Goal: Entertainment & Leisure: Consume media (video, audio)

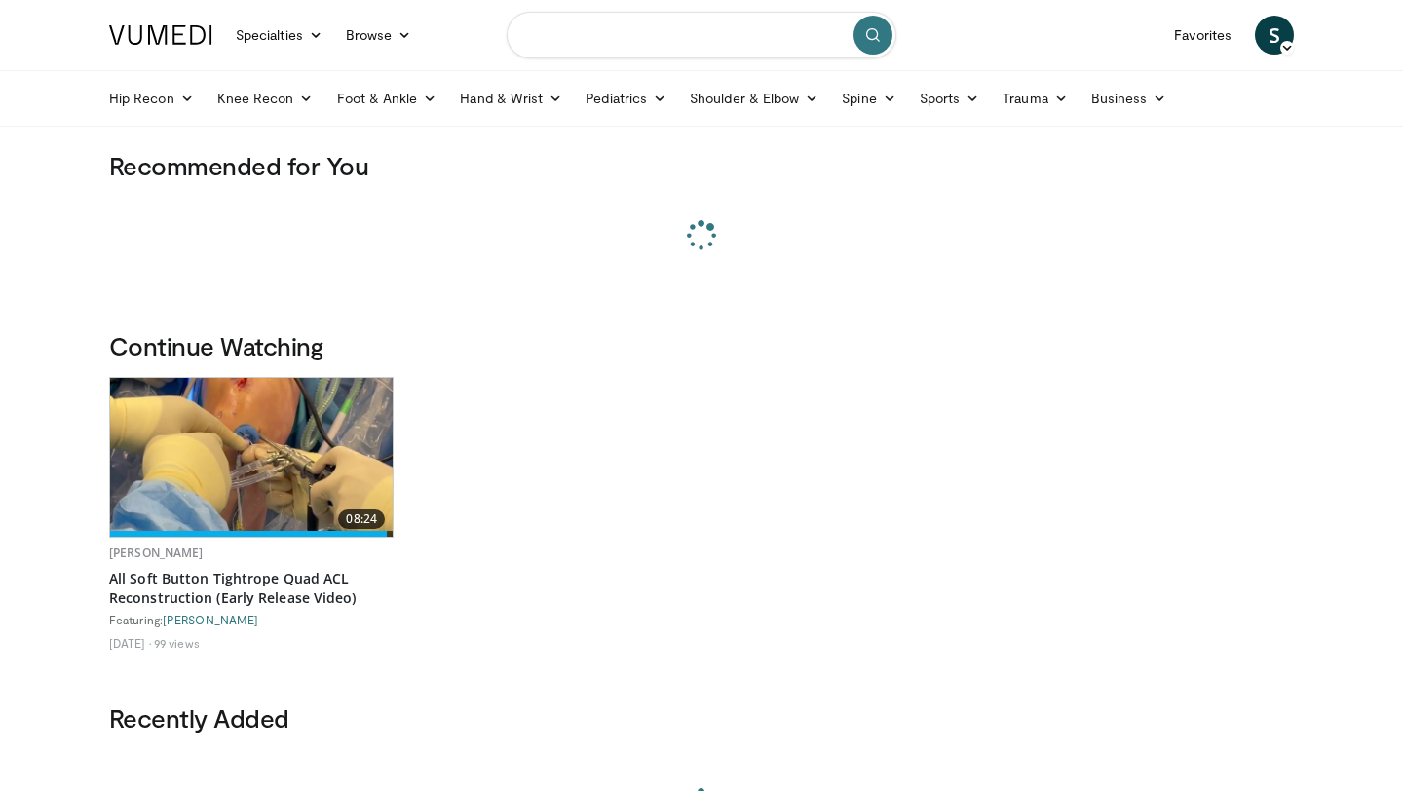
click at [678, 33] on input "Search topics, interventions" at bounding box center [702, 35] width 390 height 47
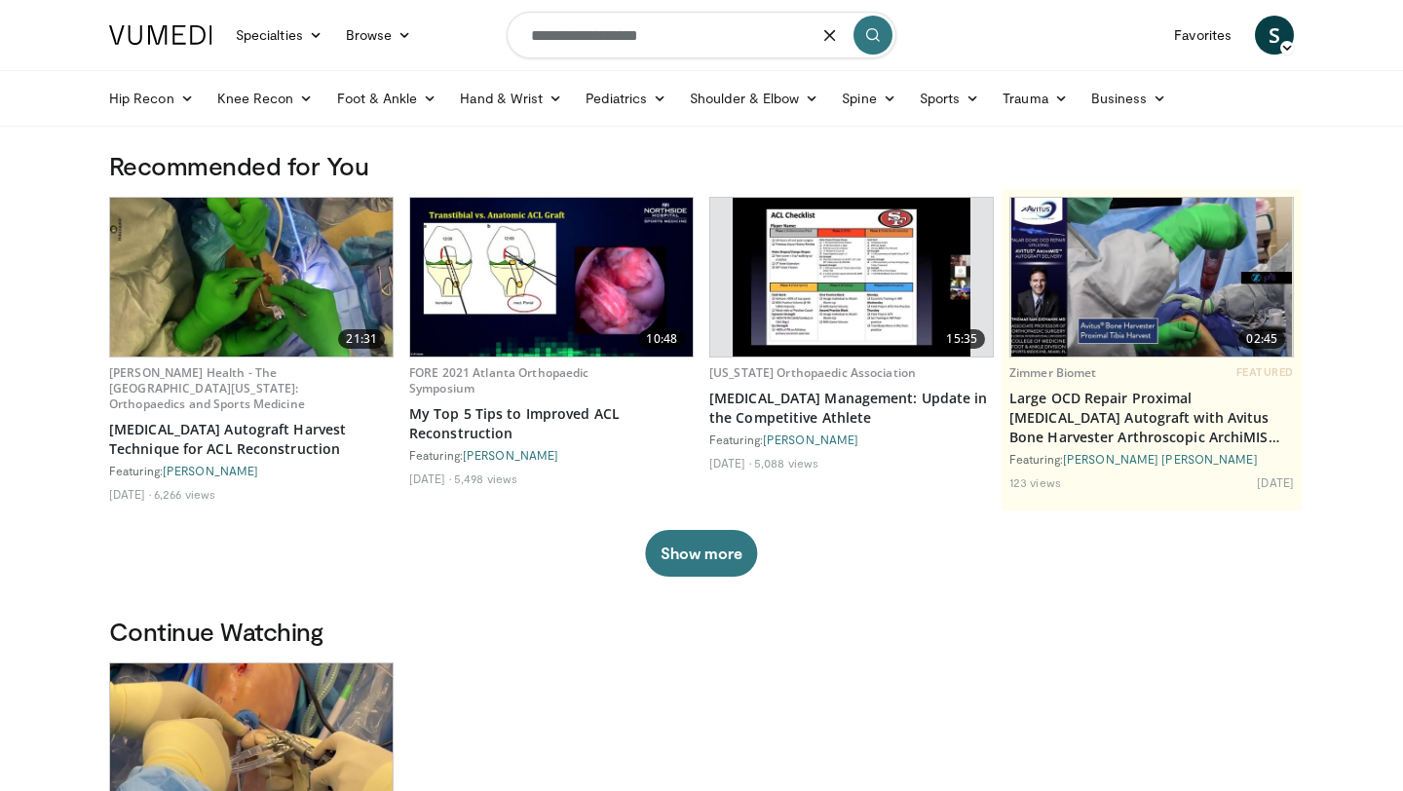
type input "**********"
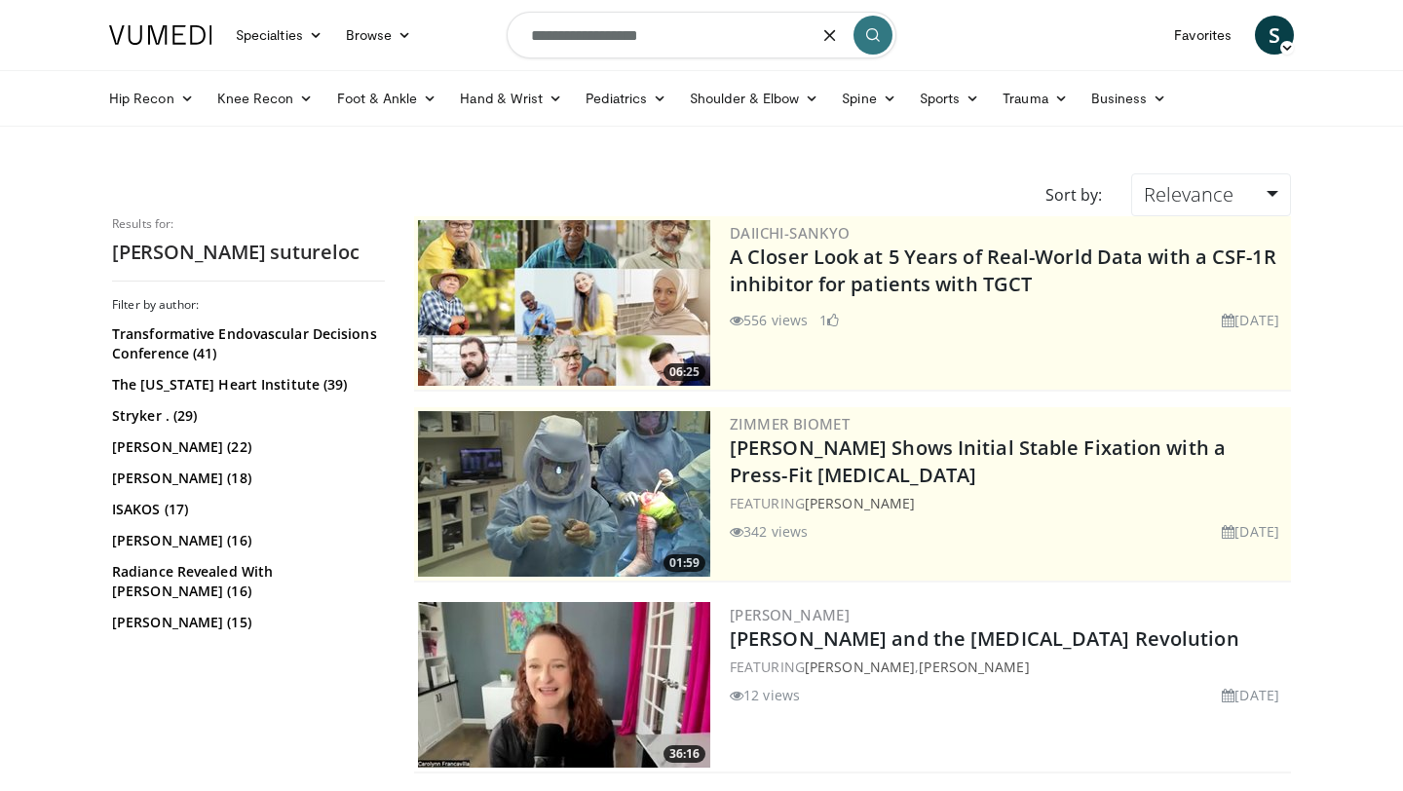
drag, startPoint x: 595, startPoint y: 41, endPoint x: 435, endPoint y: 30, distance: 161.1
click at [435, 30] on nav "Specialties Adult & Family Medicine Allergy, [MEDICAL_DATA], Immunology Anesthe…" at bounding box center [701, 35] width 1208 height 70
type input "*********"
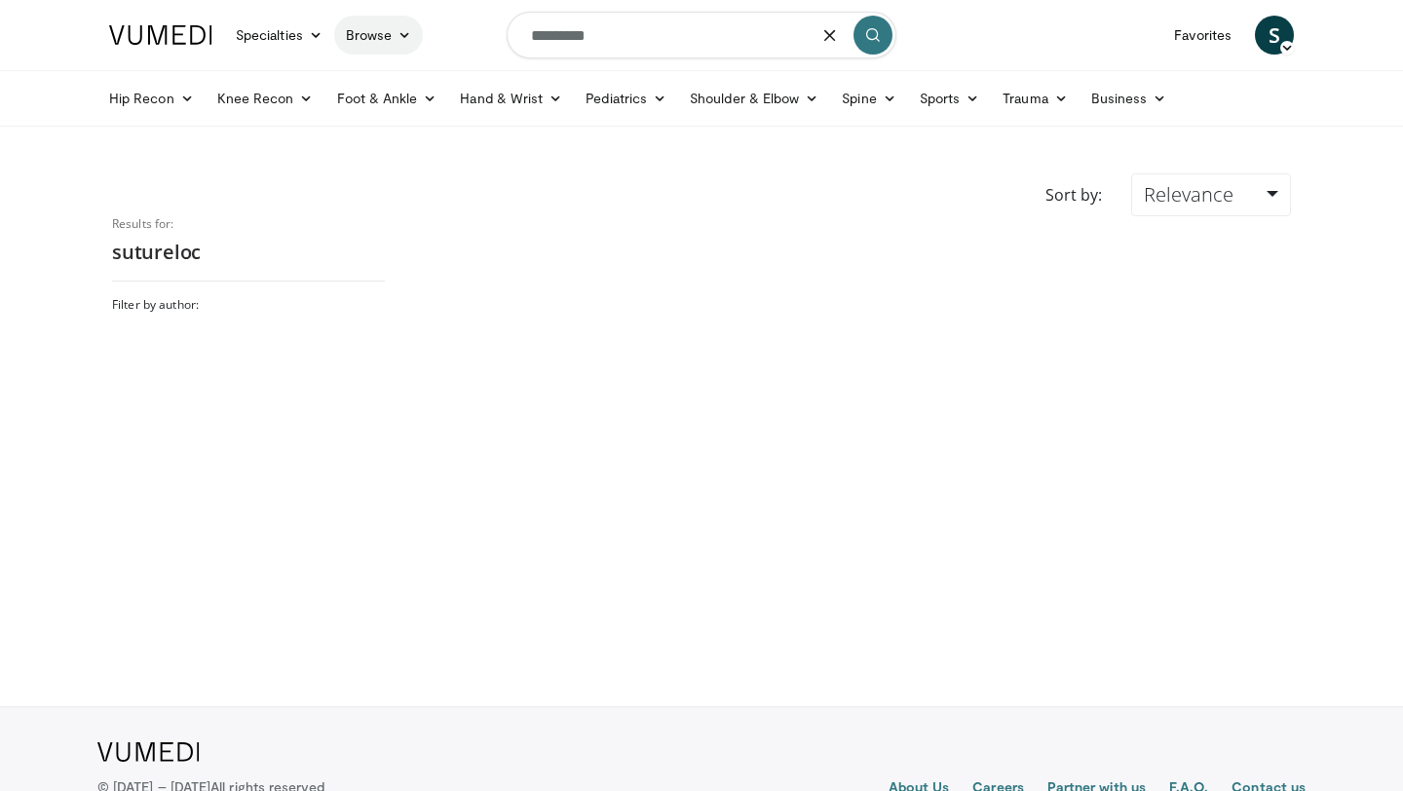
drag, startPoint x: 613, startPoint y: 46, endPoint x: 374, endPoint y: 29, distance: 239.3
click at [384, 35] on nav "Specialties Adult & Family Medicine Allergy, [MEDICAL_DATA], Immunology Anesthe…" at bounding box center [701, 35] width 1208 height 70
type input "*****"
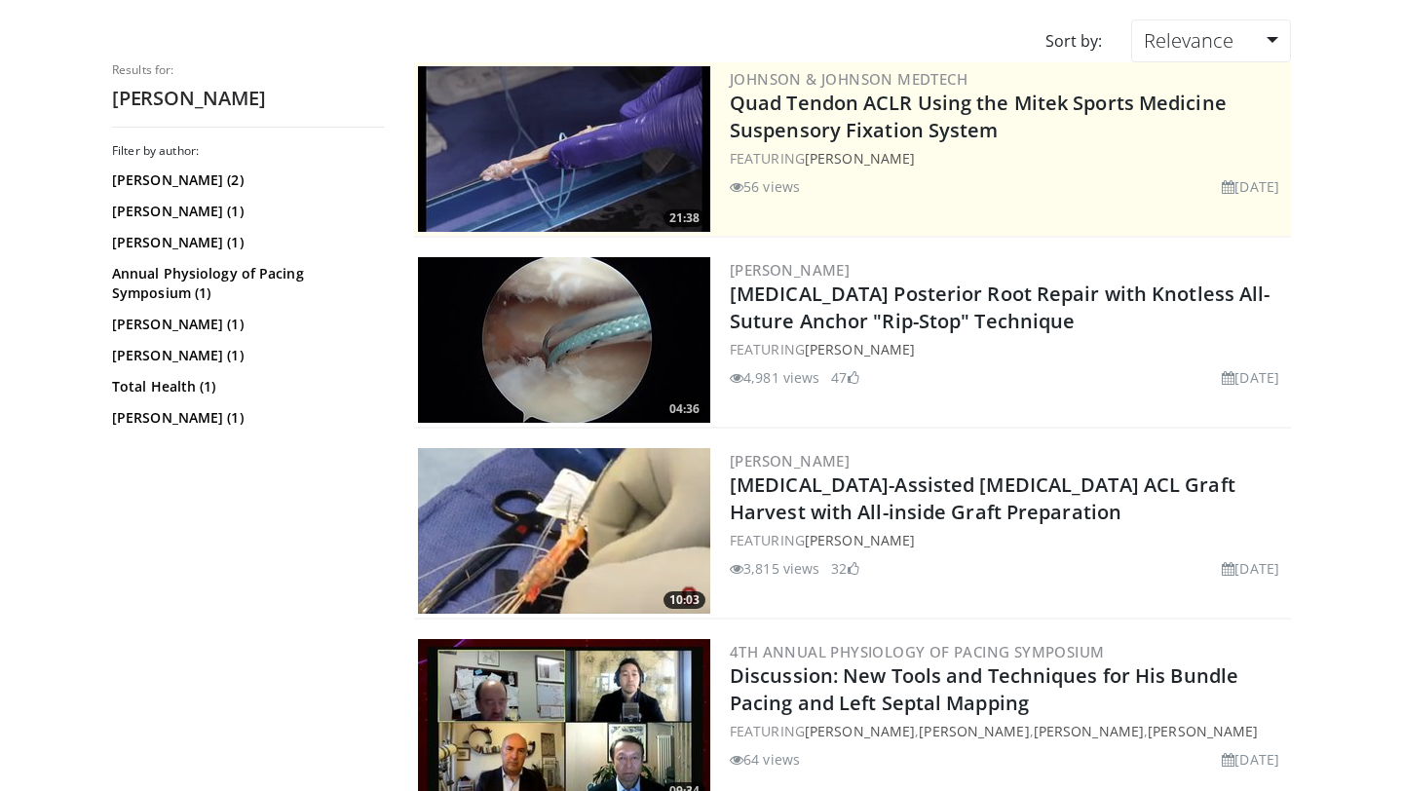
scroll to position [160, 0]
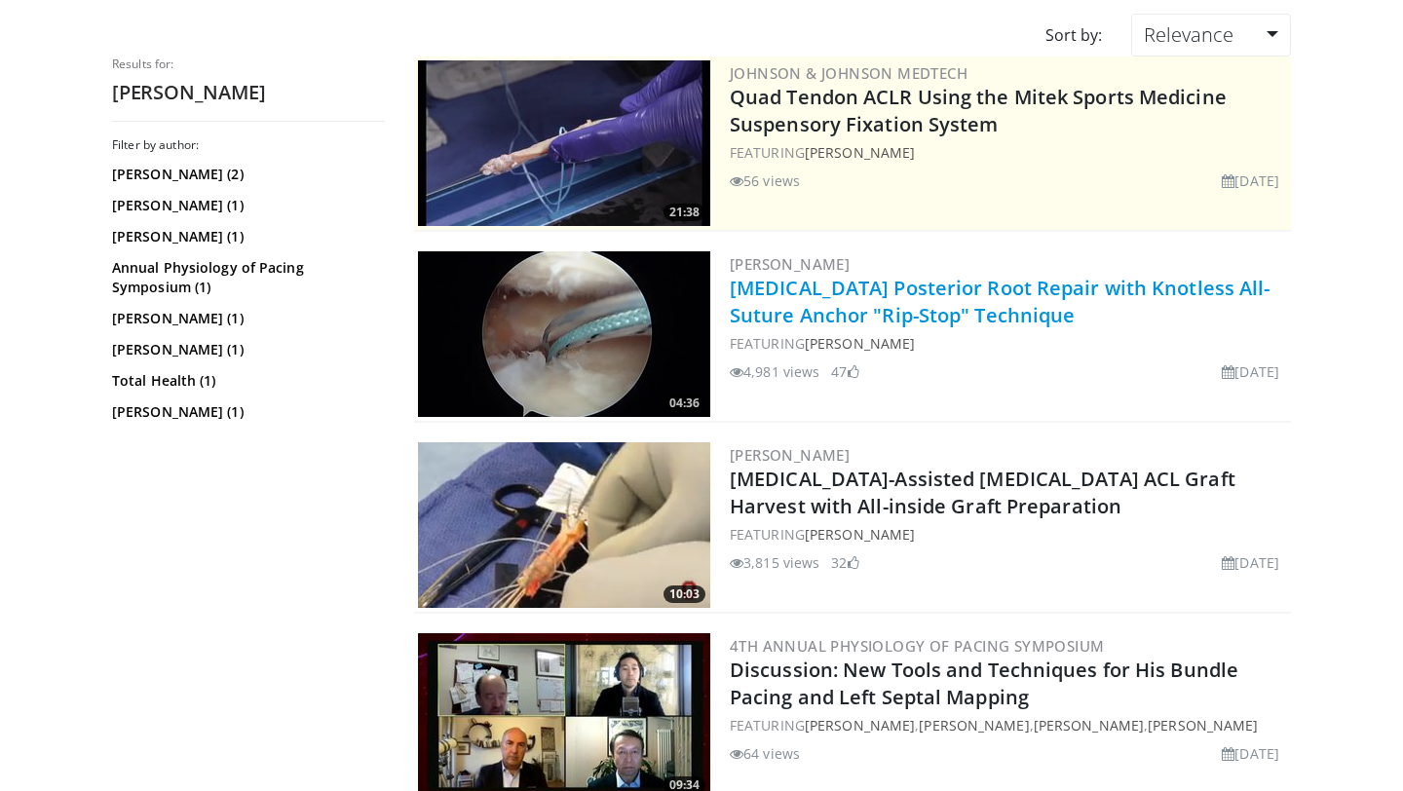
click at [945, 314] on link "Medial Meniscus Posterior Root Repair with Knotless All-Suture Anchor "Rip-Stop…" at bounding box center [1000, 302] width 541 height 54
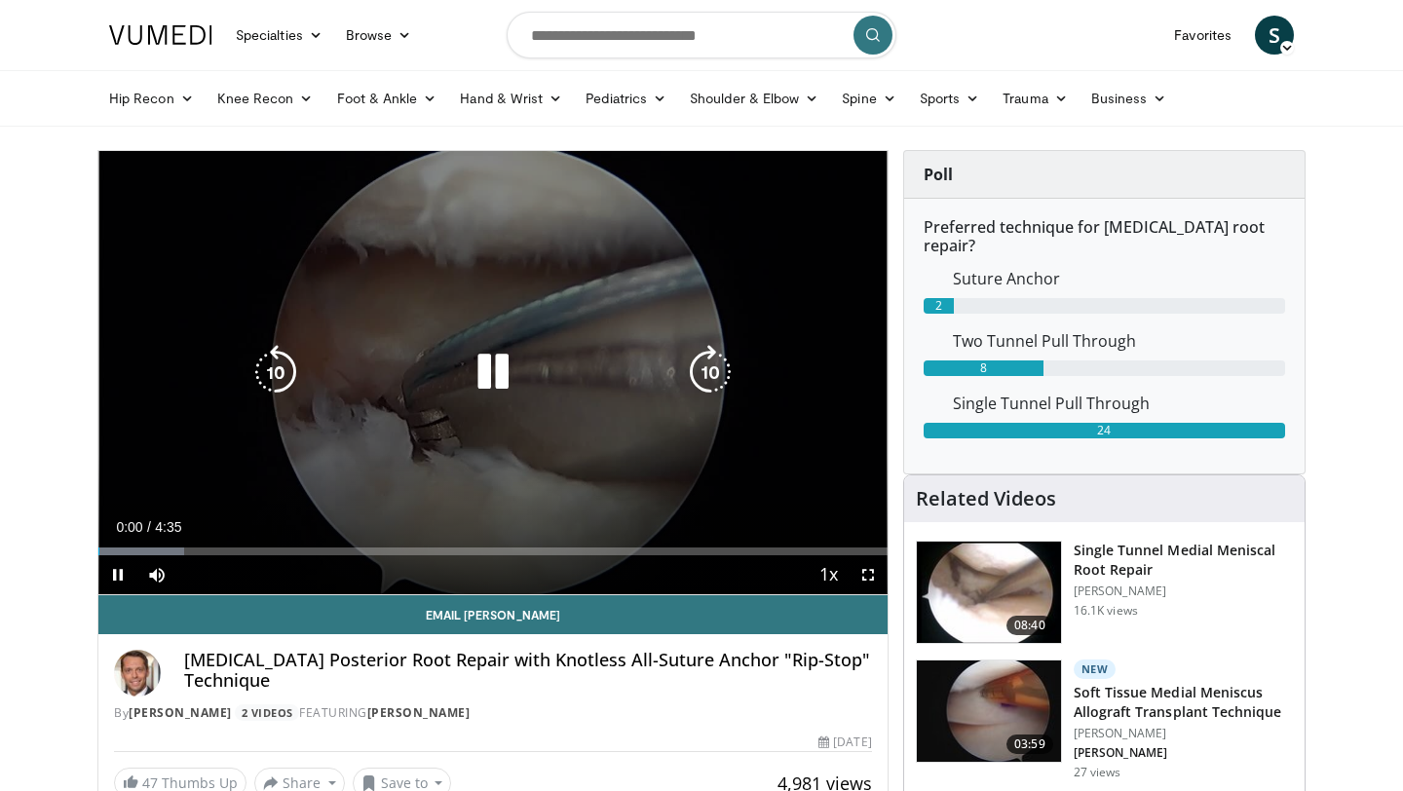
click at [484, 371] on icon "Video Player" at bounding box center [493, 372] width 55 height 55
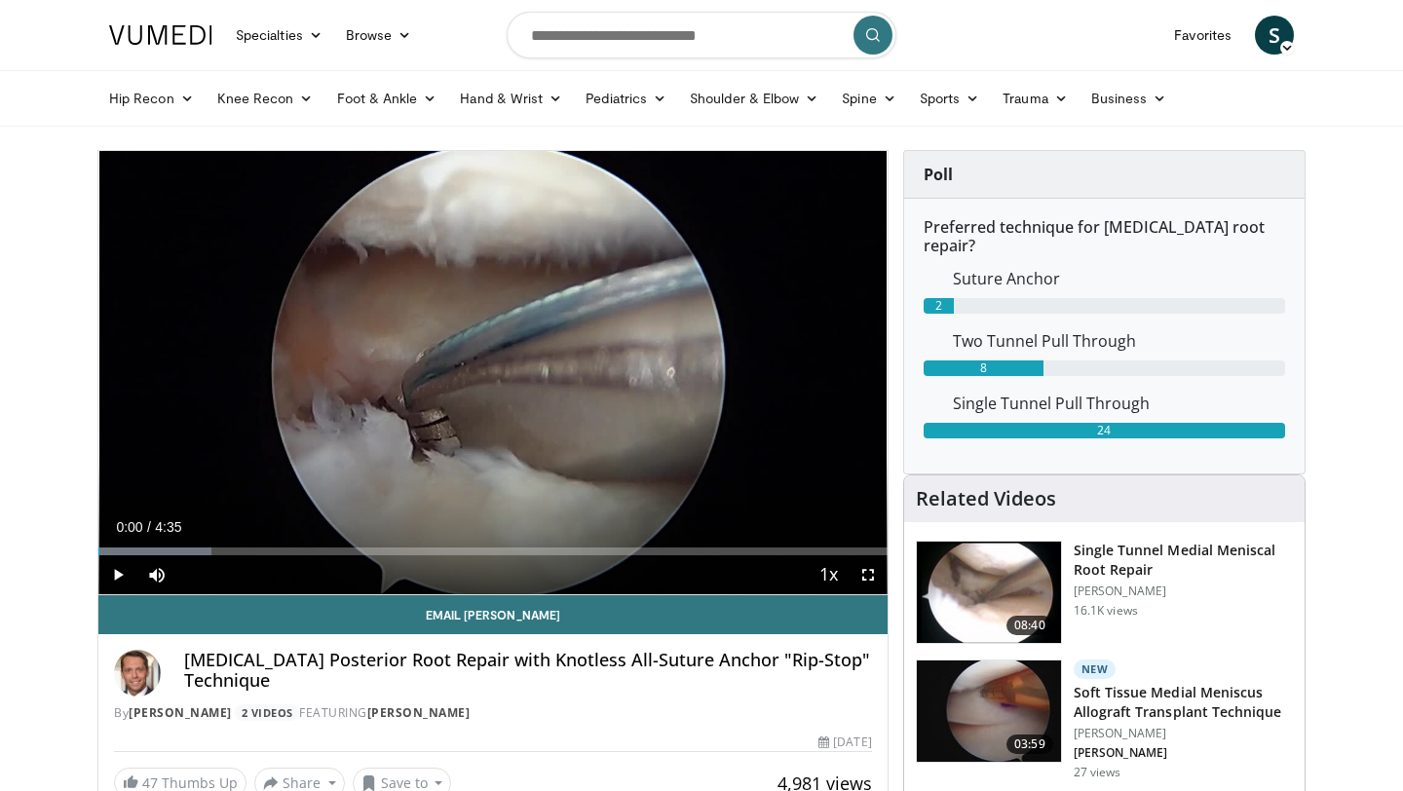
click at [536, 532] on div "Current Time 0:00 / Duration 4:35" at bounding box center [492, 527] width 789 height 18
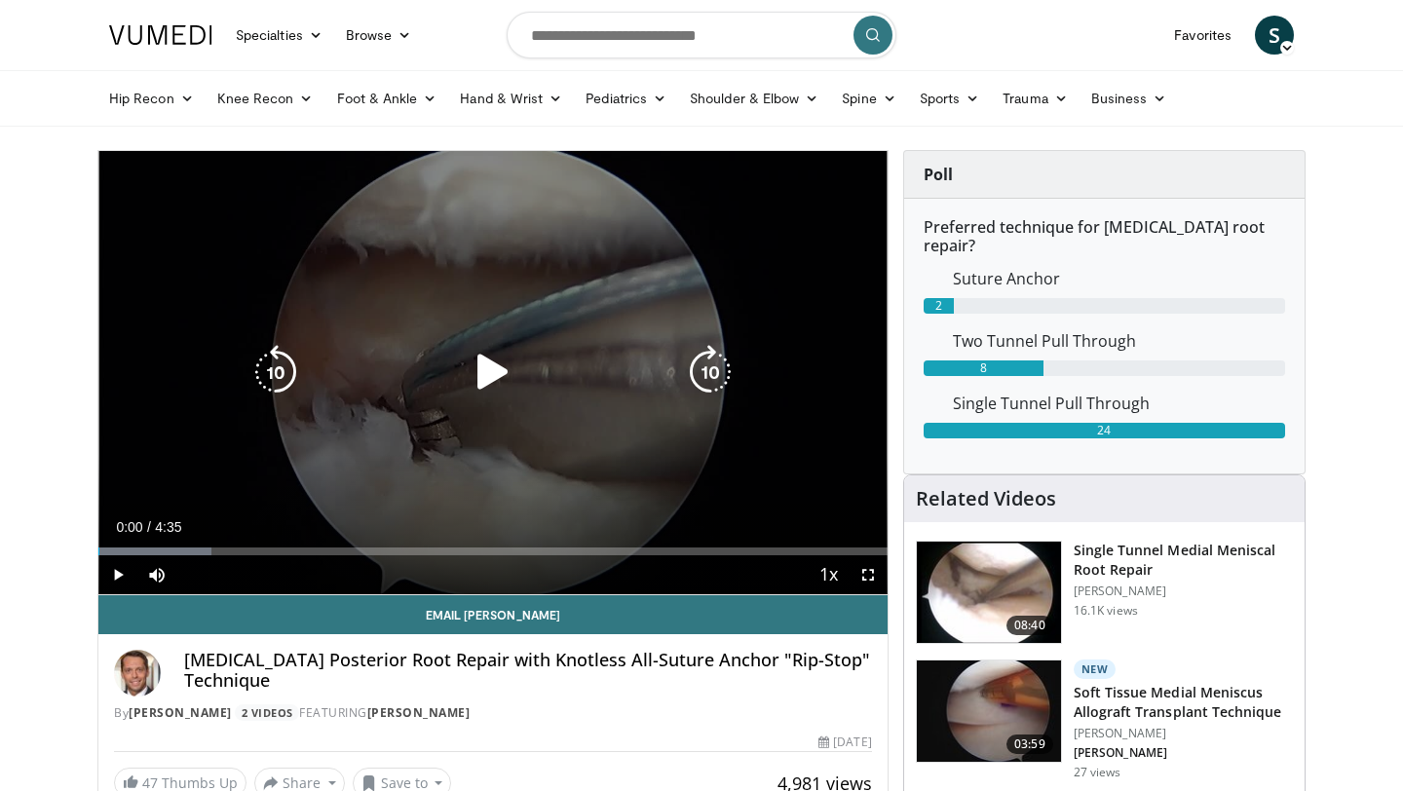
click at [487, 373] on icon "Video Player" at bounding box center [493, 372] width 55 height 55
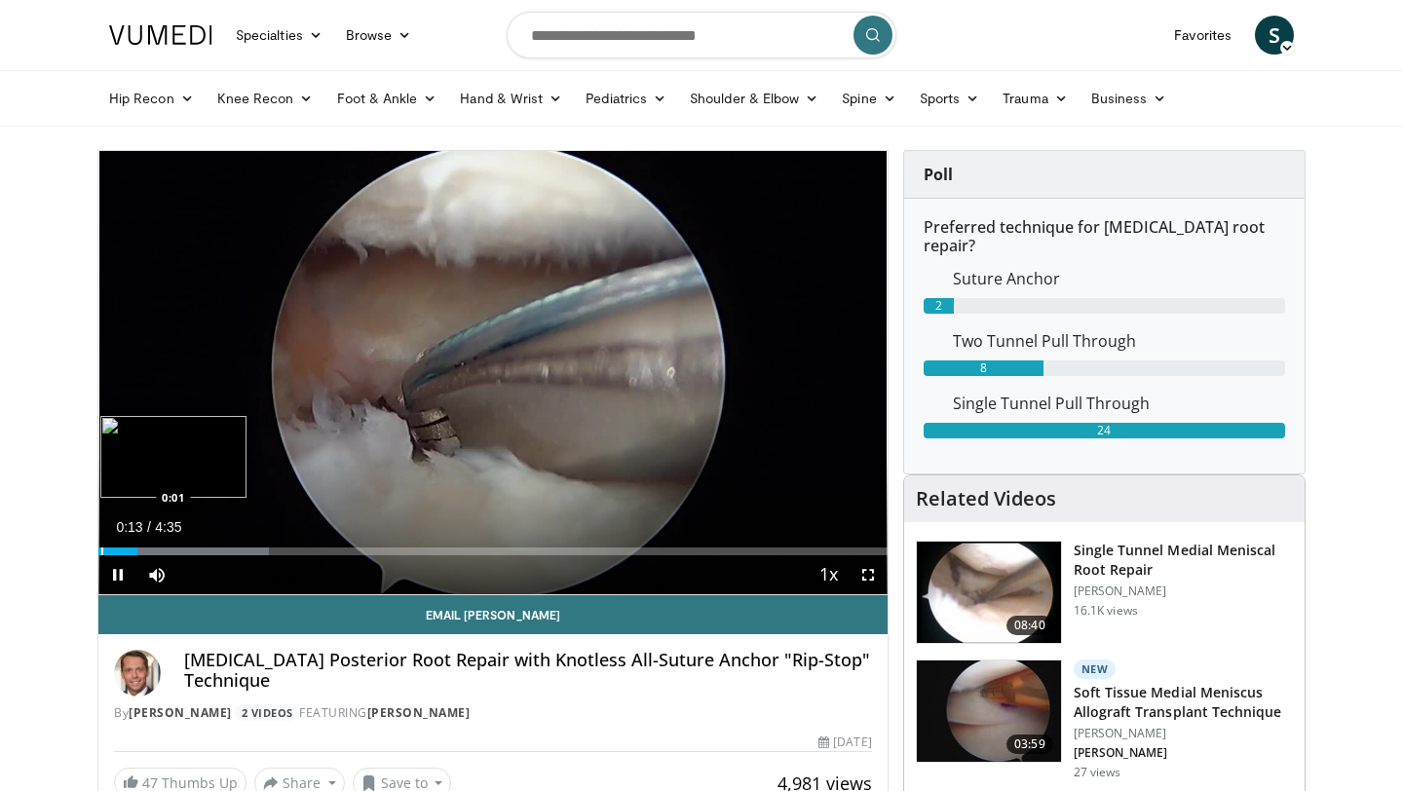
click at [100, 547] on div "Loaded : 21.58% 0:13 0:01" at bounding box center [492, 546] width 789 height 19
click at [865, 569] on span "Video Player" at bounding box center [868, 574] width 39 height 39
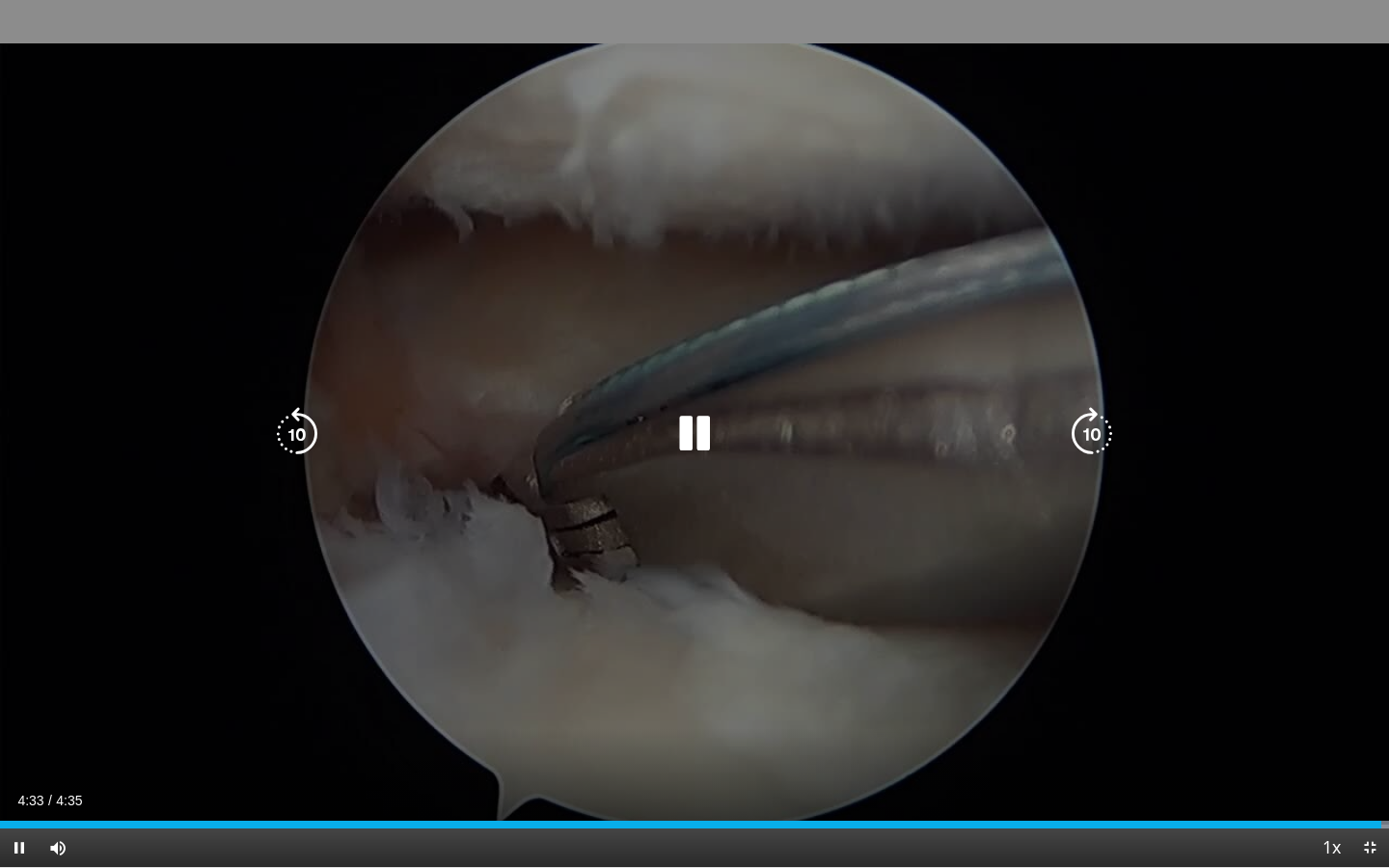
click at [686, 450] on icon "Video Player" at bounding box center [694, 434] width 54 height 54
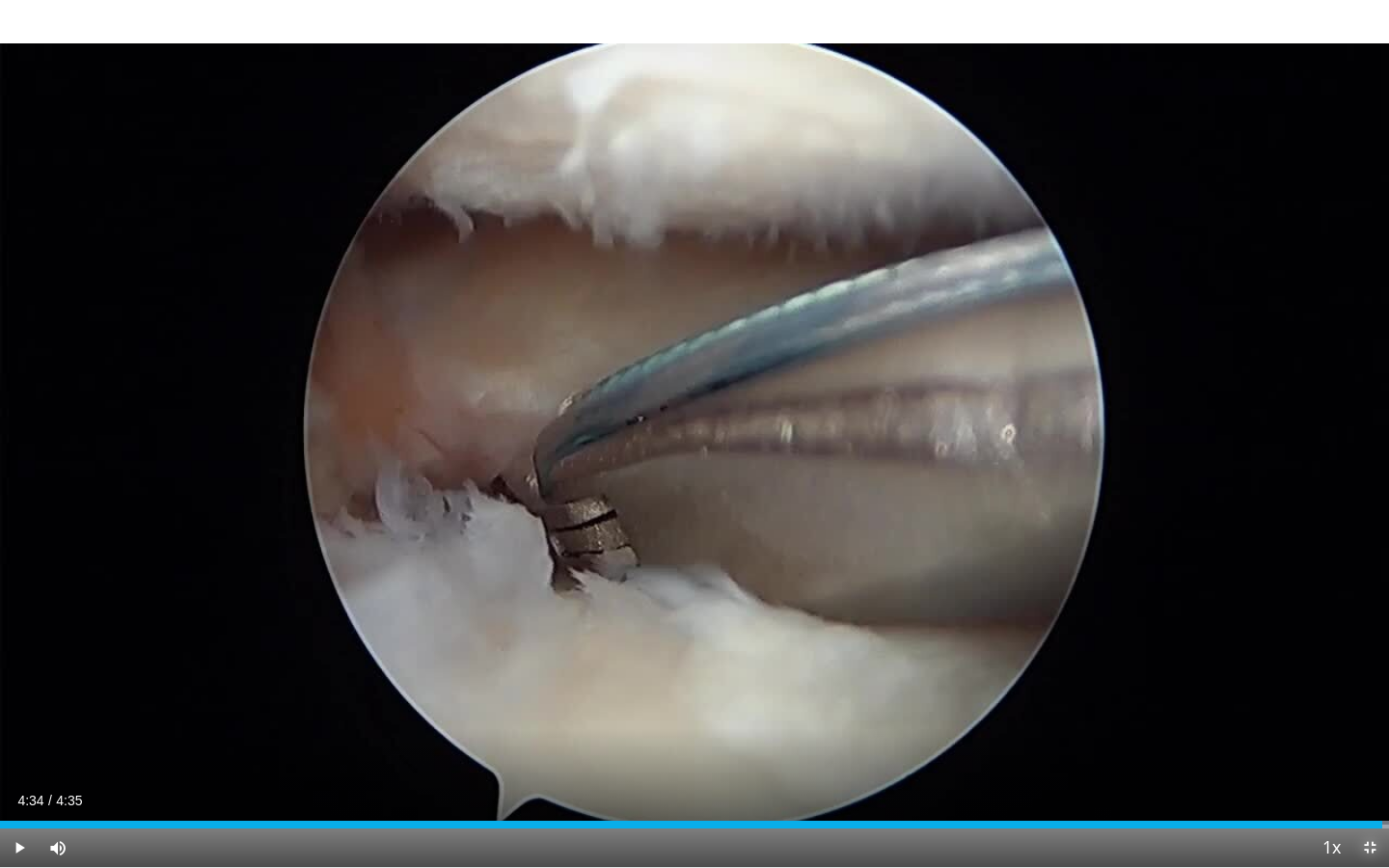
click at [1377, 782] on span "Video Player" at bounding box center [1369, 847] width 39 height 39
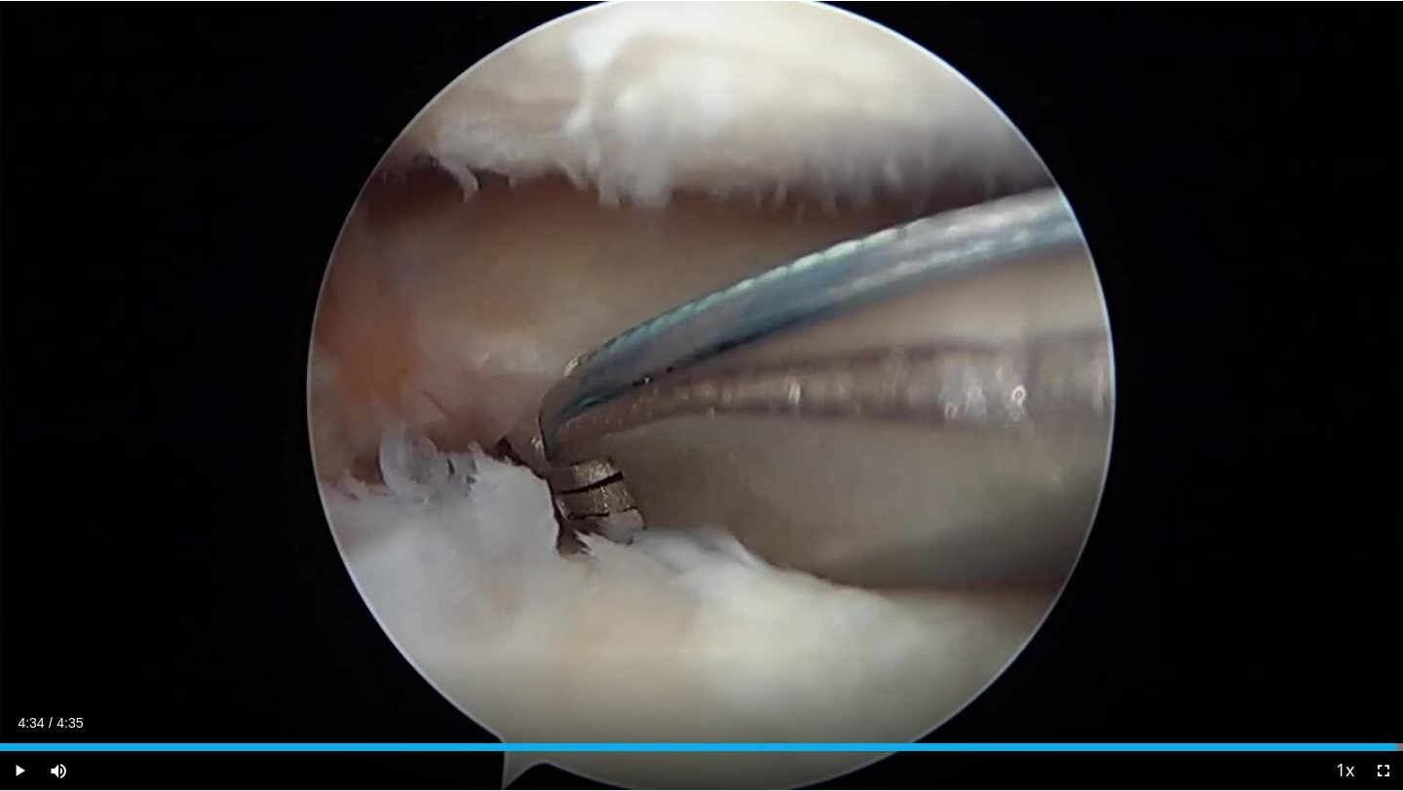
scroll to position [1, 0]
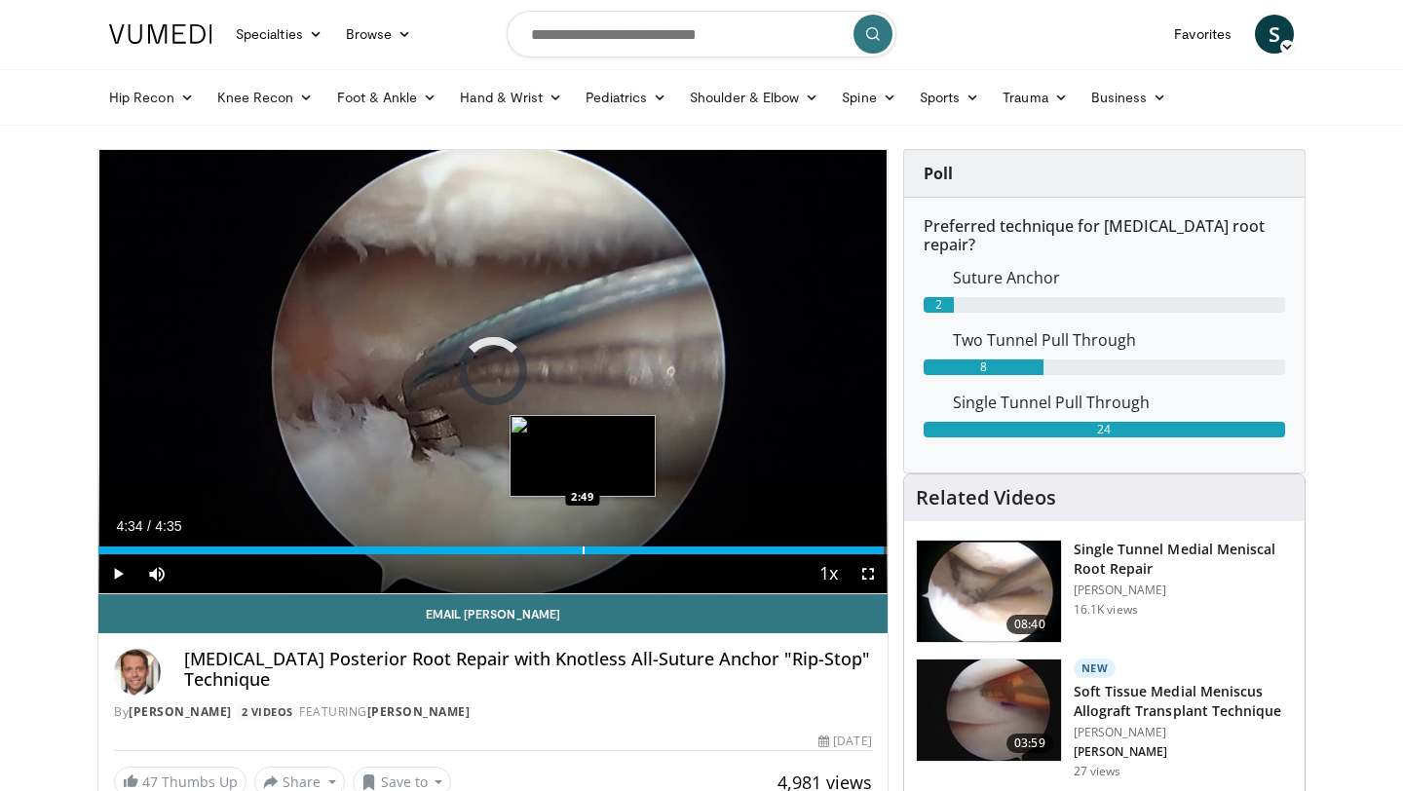
click at [583, 549] on div "Progress Bar" at bounding box center [584, 551] width 2 height 8
